Goal: Task Accomplishment & Management: Use online tool/utility

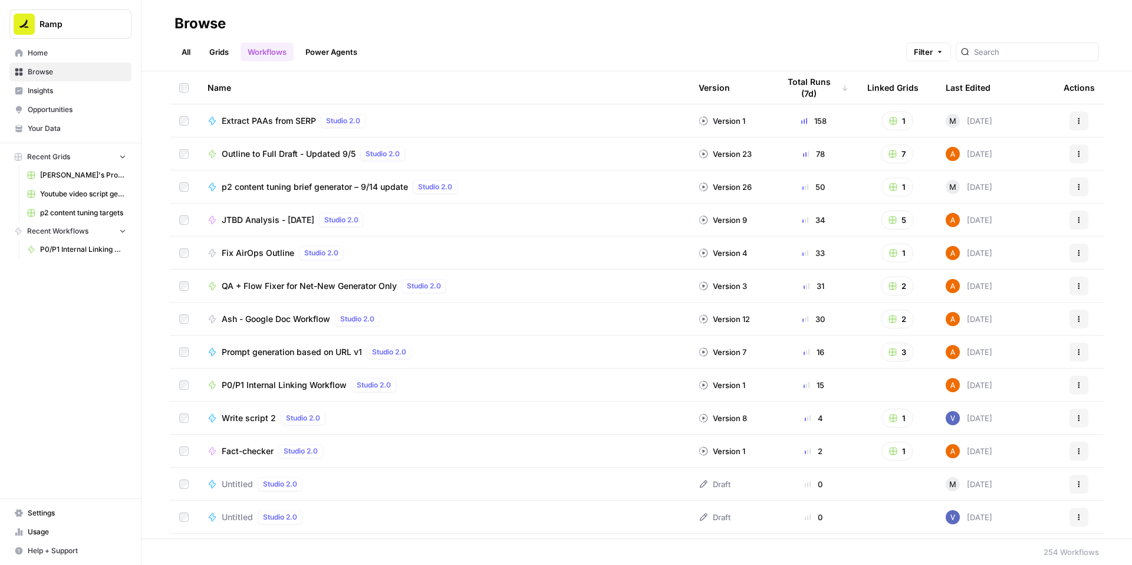
click at [255, 382] on span "P0/P1 Internal Linking Workflow" at bounding box center [284, 385] width 125 height 12
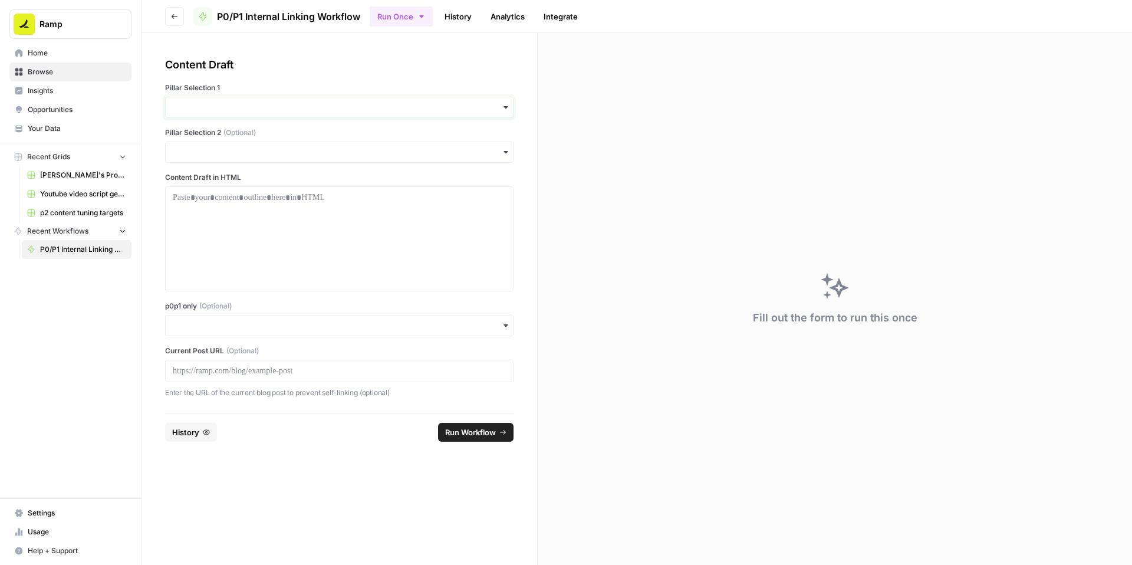
click at [264, 107] on input "Pillar Selection 1" at bounding box center [339, 107] width 333 height 12
click at [215, 281] on div "FinOps" at bounding box center [339, 276] width 347 height 22
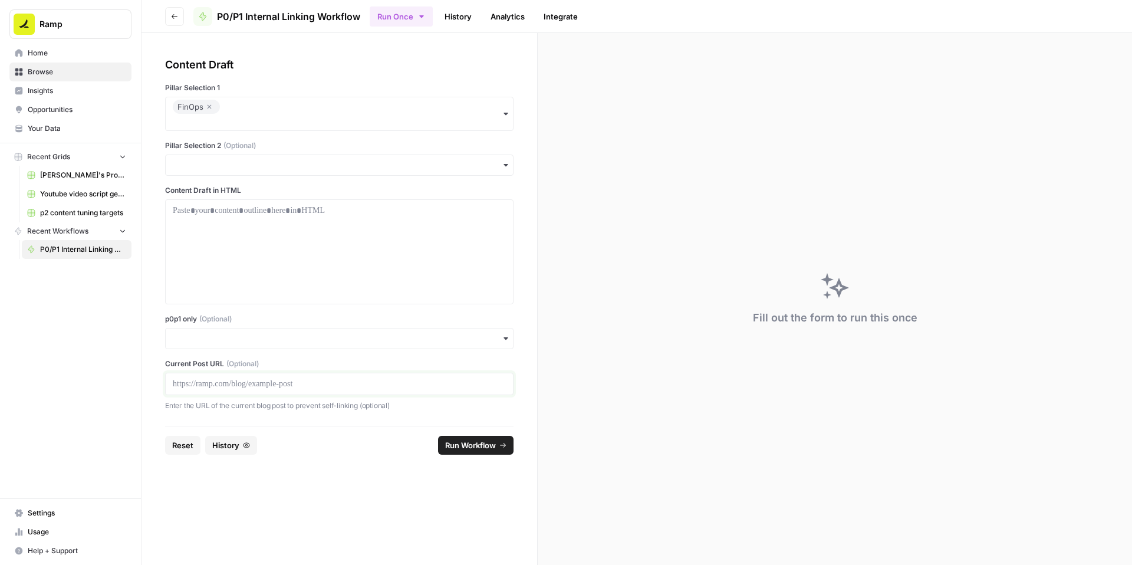
click at [219, 386] on p at bounding box center [339, 384] width 333 height 12
click at [212, 338] on input "p0p1 only (Optional)" at bounding box center [339, 339] width 333 height 12
click at [190, 367] on div "Yes" at bounding box center [339, 370] width 347 height 22
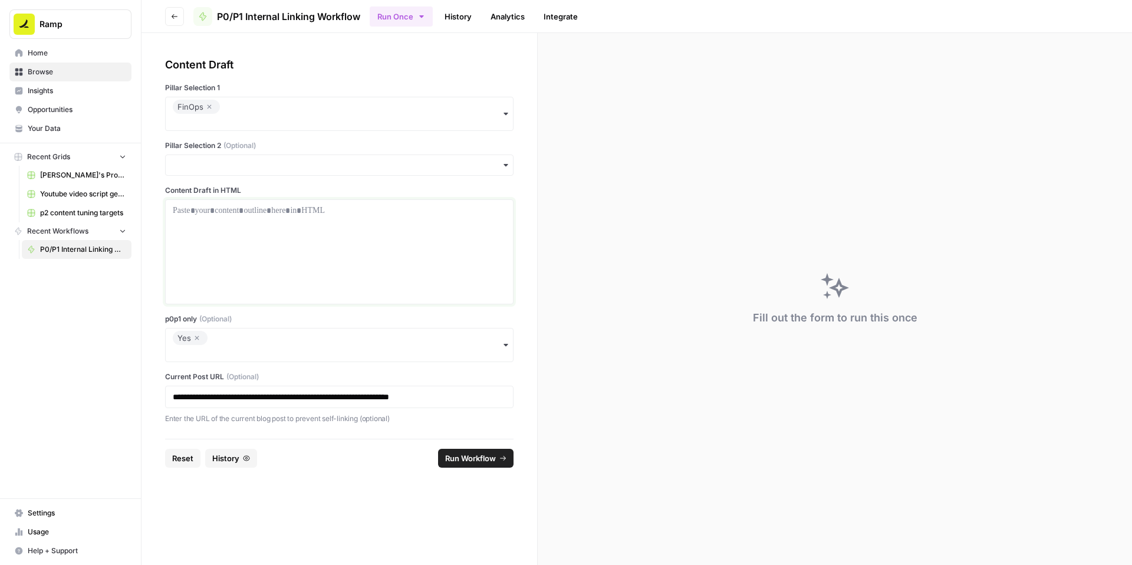
click at [319, 239] on div at bounding box center [339, 252] width 333 height 94
click at [291, 226] on div at bounding box center [339, 252] width 333 height 94
click at [282, 215] on p at bounding box center [339, 211] width 333 height 12
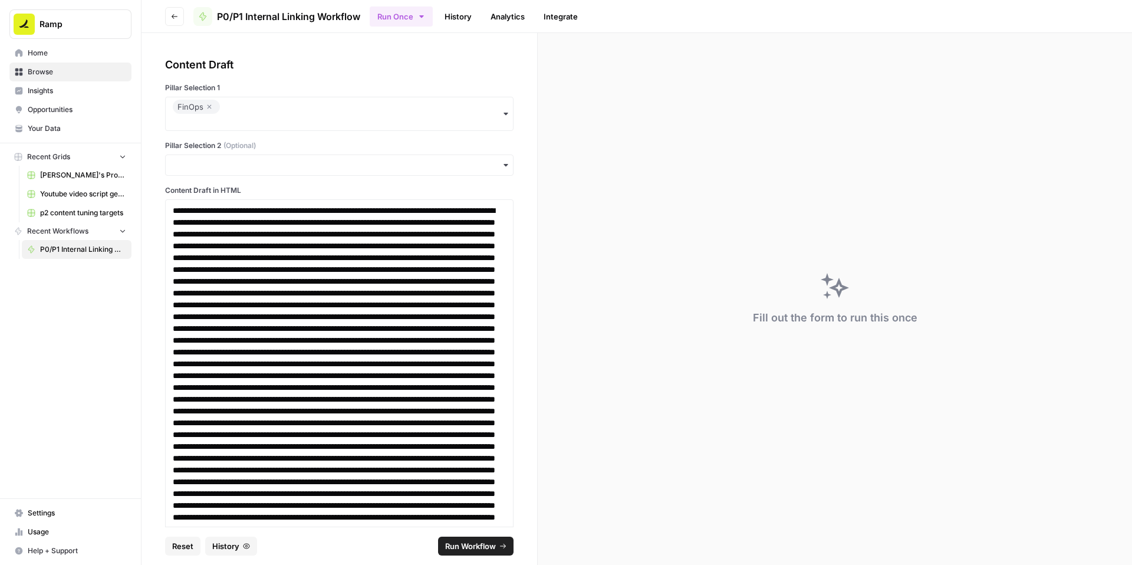
click at [459, 542] on span "Run Workflow" at bounding box center [470, 546] width 51 height 12
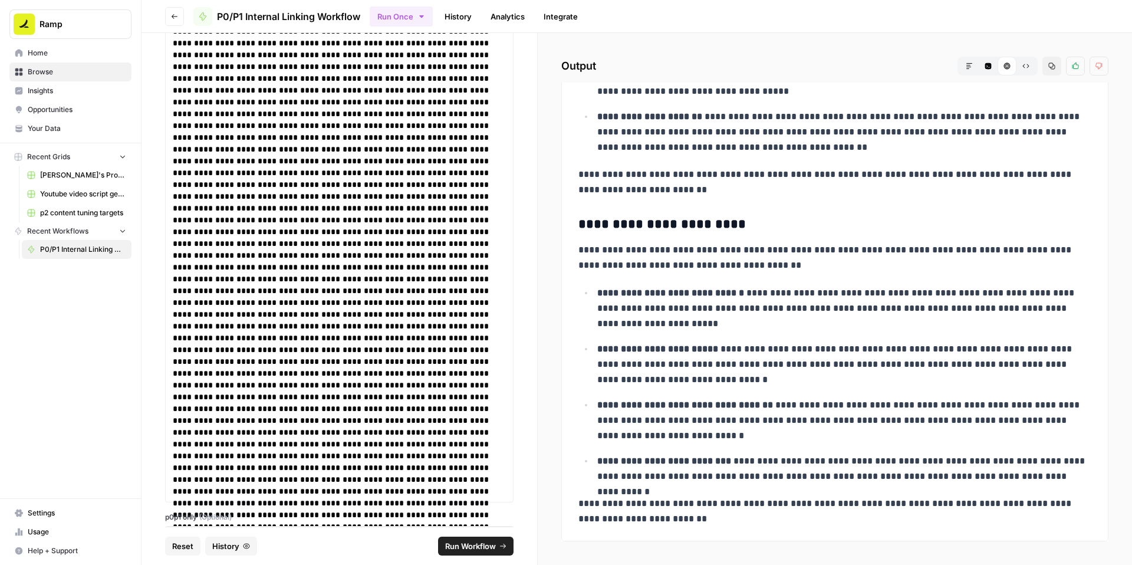
scroll to position [2306, 0]
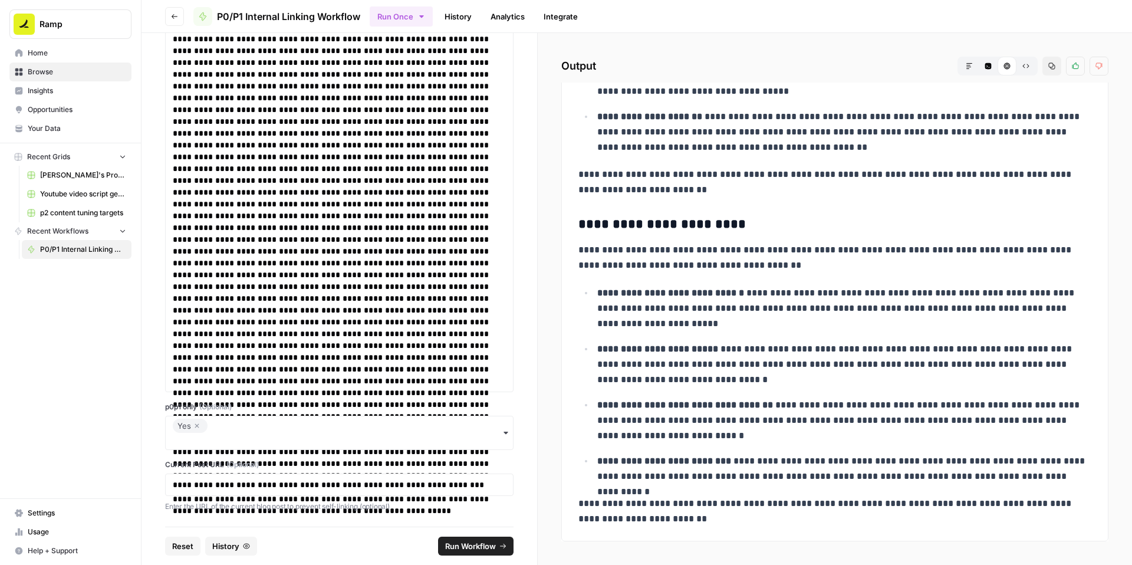
click at [196, 425] on icon "button" at bounding box center [196, 426] width 7 height 14
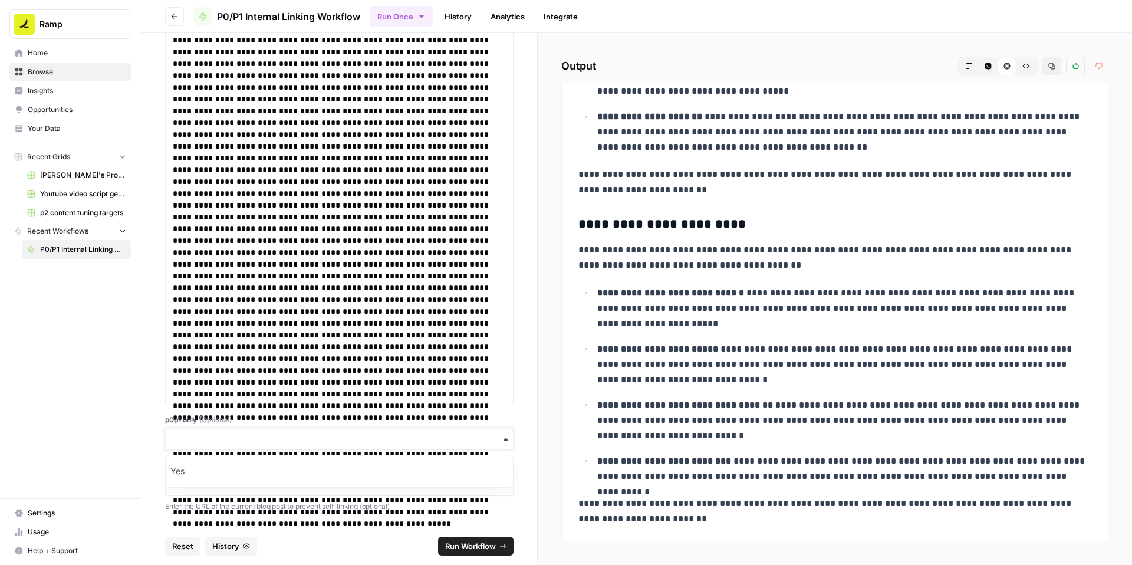
click at [200, 436] on input "p0p1 only (Optional)" at bounding box center [339, 439] width 333 height 12
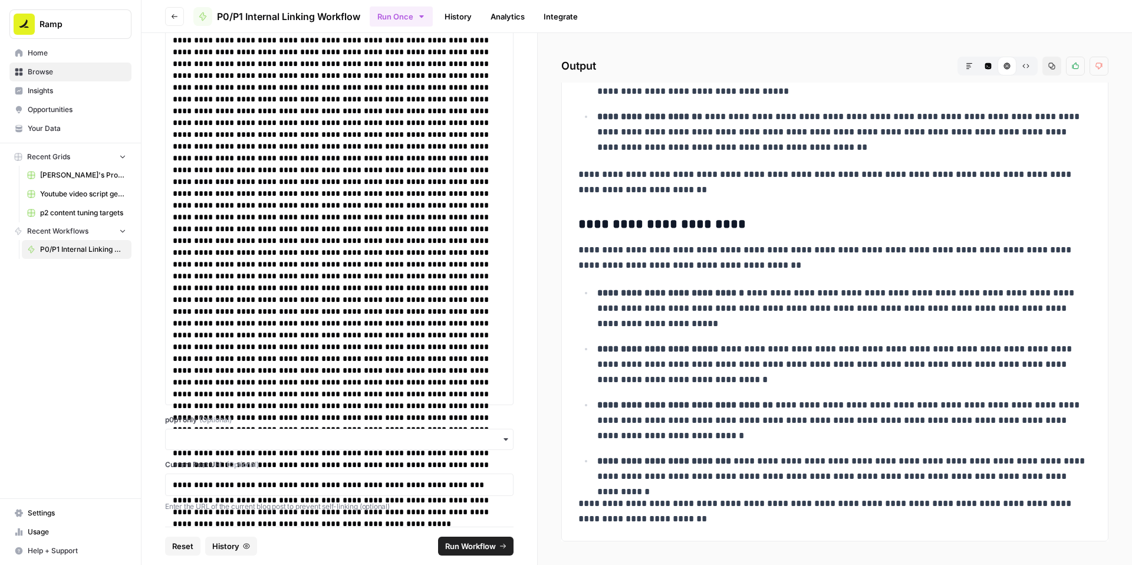
click at [462, 543] on span "Run Workflow" at bounding box center [470, 546] width 51 height 12
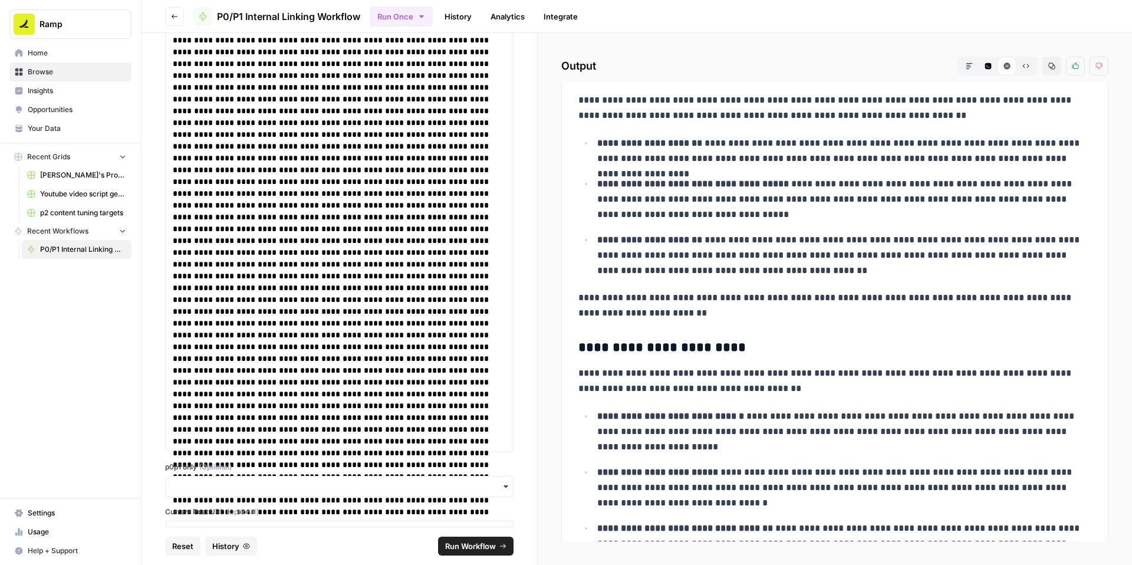
scroll to position [3482, 0]
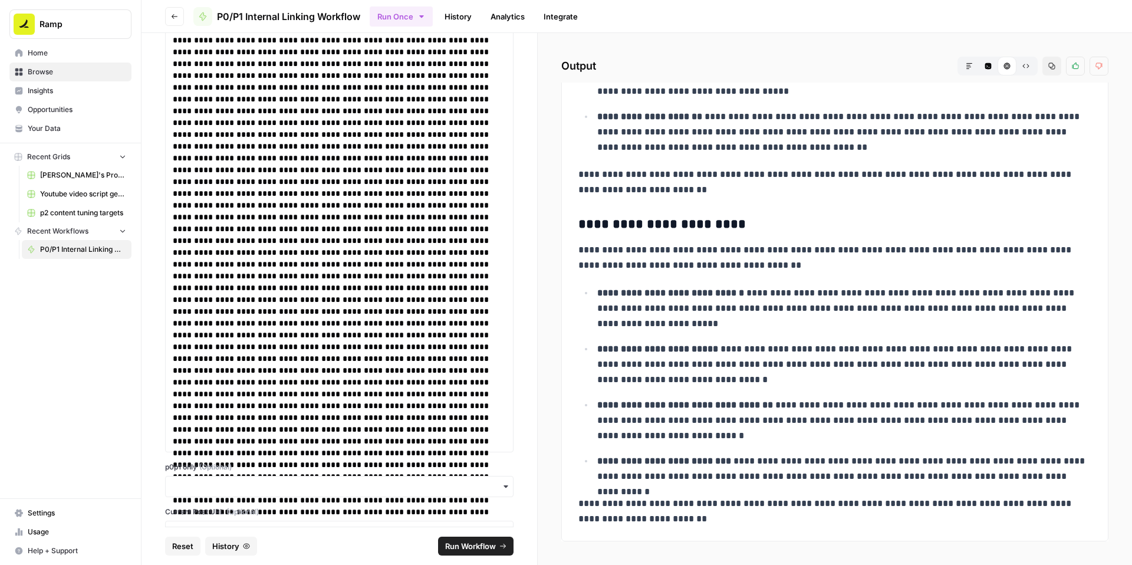
click at [1052, 68] on icon "button" at bounding box center [1052, 66] width 7 height 7
